Goal: Navigation & Orientation: Find specific page/section

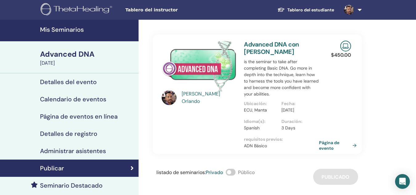
click at [85, 32] on h4 "Mis Seminarios" at bounding box center [87, 29] width 95 height 7
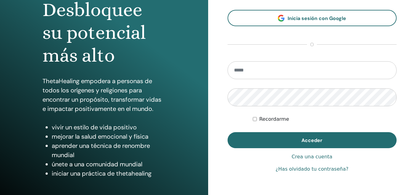
scroll to position [69, 0]
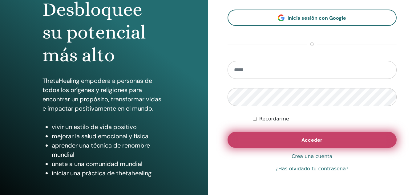
type input "**********"
click at [280, 139] on button "Acceder" at bounding box center [311, 140] width 169 height 16
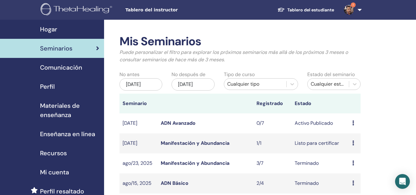
click at [353, 144] on icon at bounding box center [353, 142] width 2 height 5
click at [347, 14] on img at bounding box center [349, 10] width 10 height 10
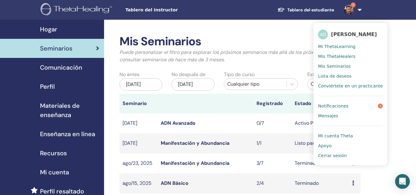
click at [342, 105] on span "Notificaciones" at bounding box center [333, 106] width 30 height 6
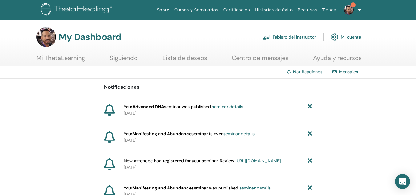
click at [227, 107] on link "seminar details" at bounding box center [227, 107] width 31 height 6
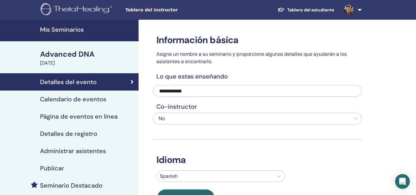
click at [78, 27] on h4 "Mis Seminarios" at bounding box center [87, 29] width 95 height 7
